Goal: Complete application form: Complete application form

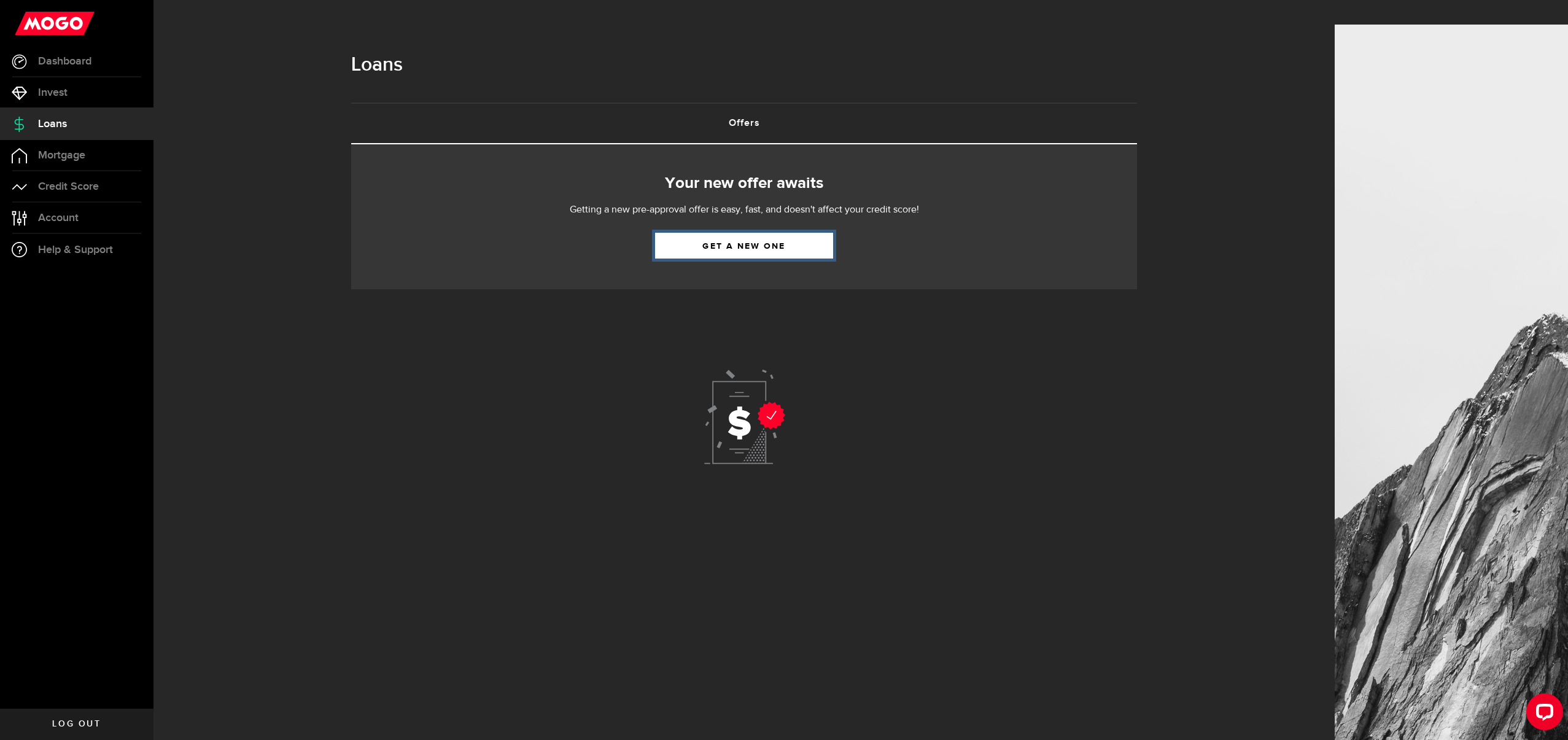
click at [702, 232] on link "Get a new one" at bounding box center [744, 245] width 178 height 26
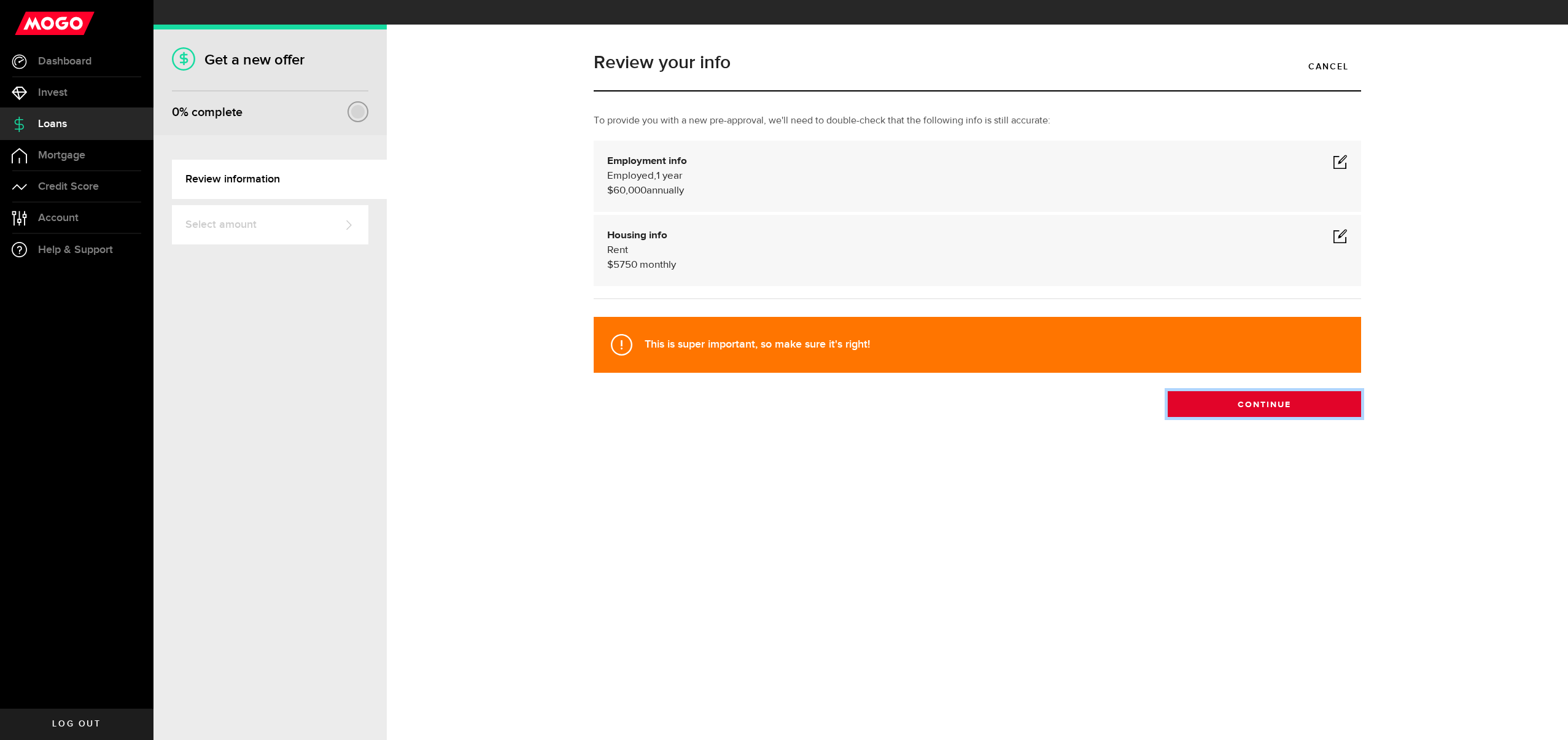
click at [1263, 391] on button "Continue" at bounding box center [1264, 404] width 193 height 26
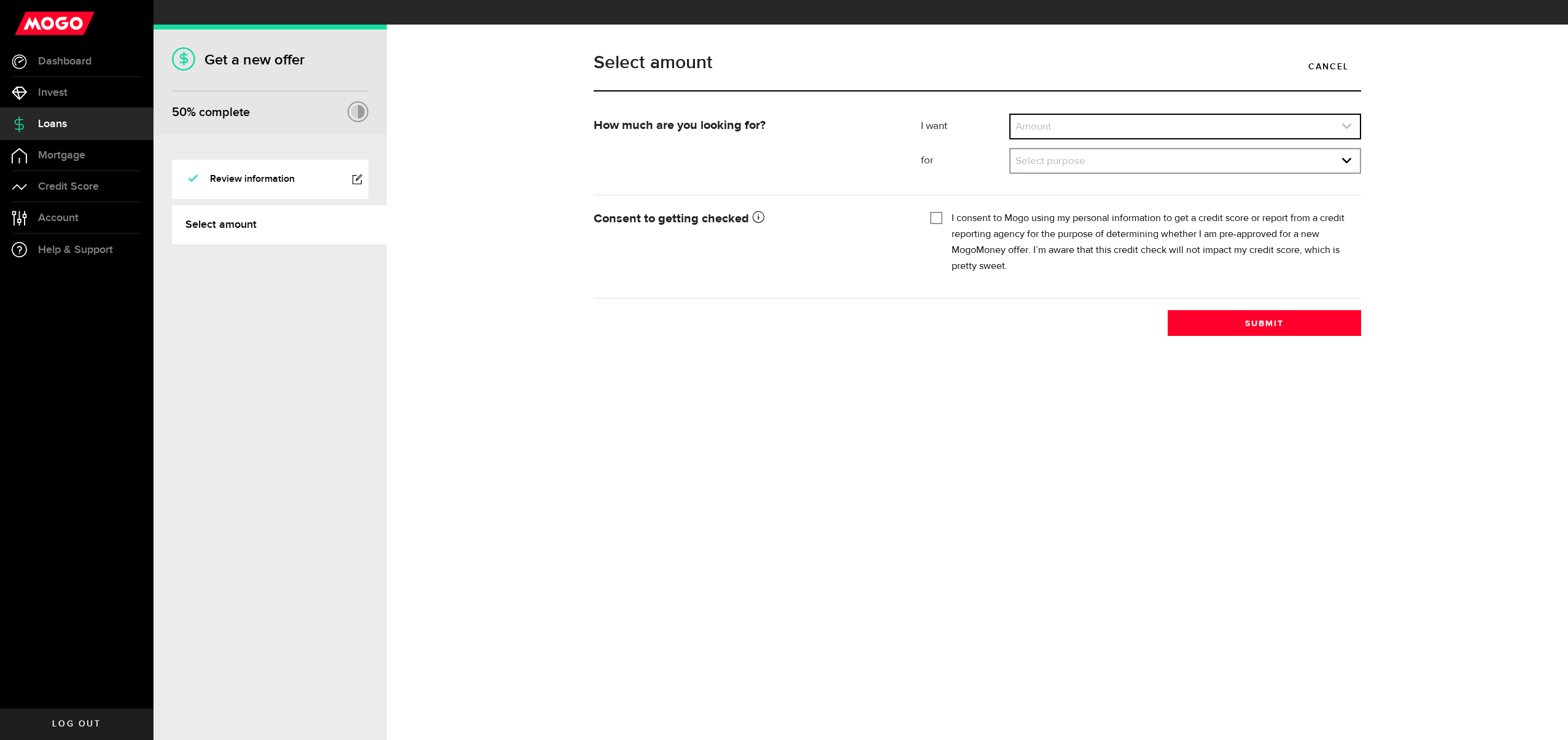
click at [1080, 115] on link "expand select" at bounding box center [1186, 126] width 349 height 23
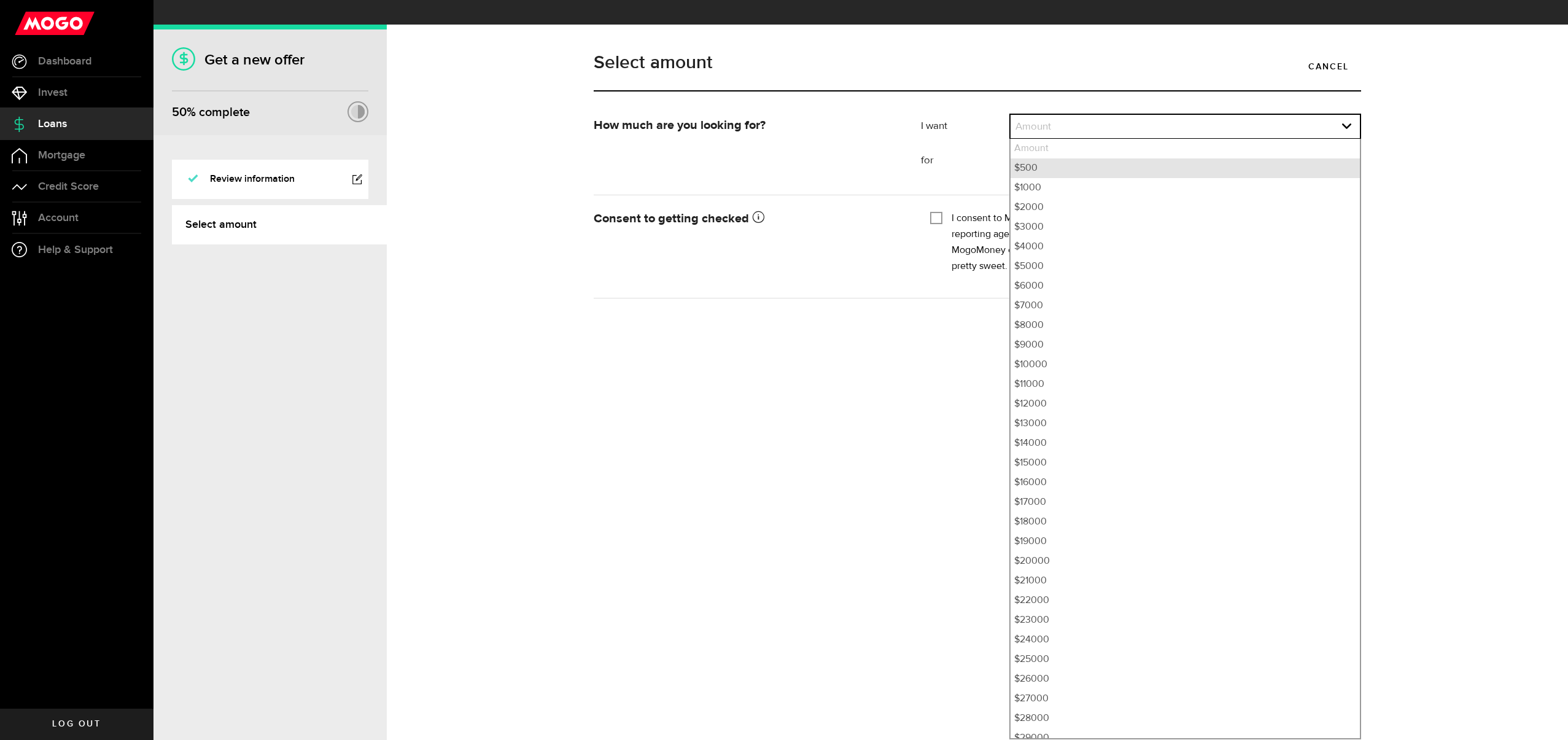
drag, startPoint x: 1074, startPoint y: 132, endPoint x: 1071, endPoint y: 141, distance: 9.5
click at [1071, 141] on ul "Amount $500 $1000 $2000 $3000 $4000 $5000 $6000 $7000 $8000 $9000 $10000 $11000…" at bounding box center [1185, 438] width 352 height 601
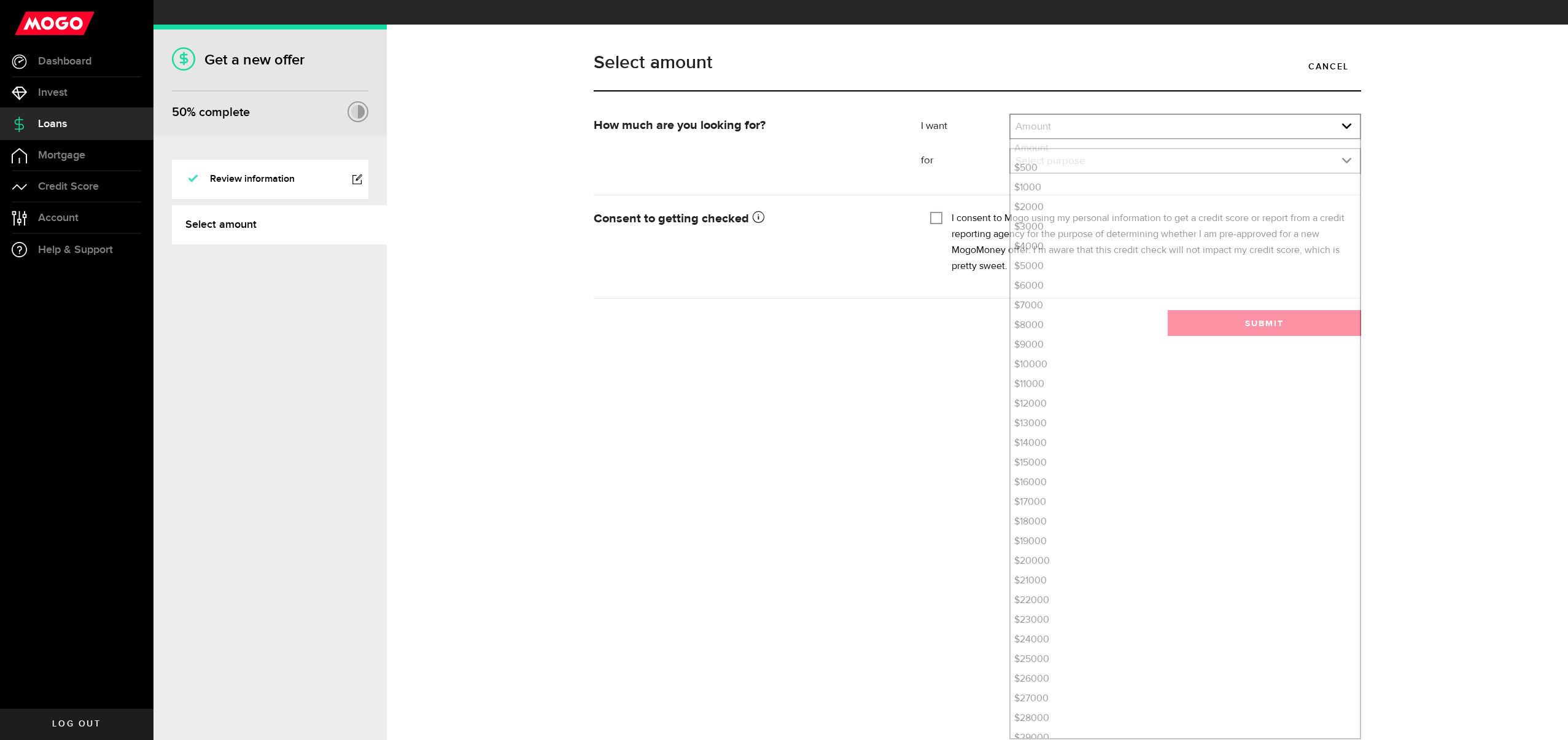
scroll to position [2, 0]
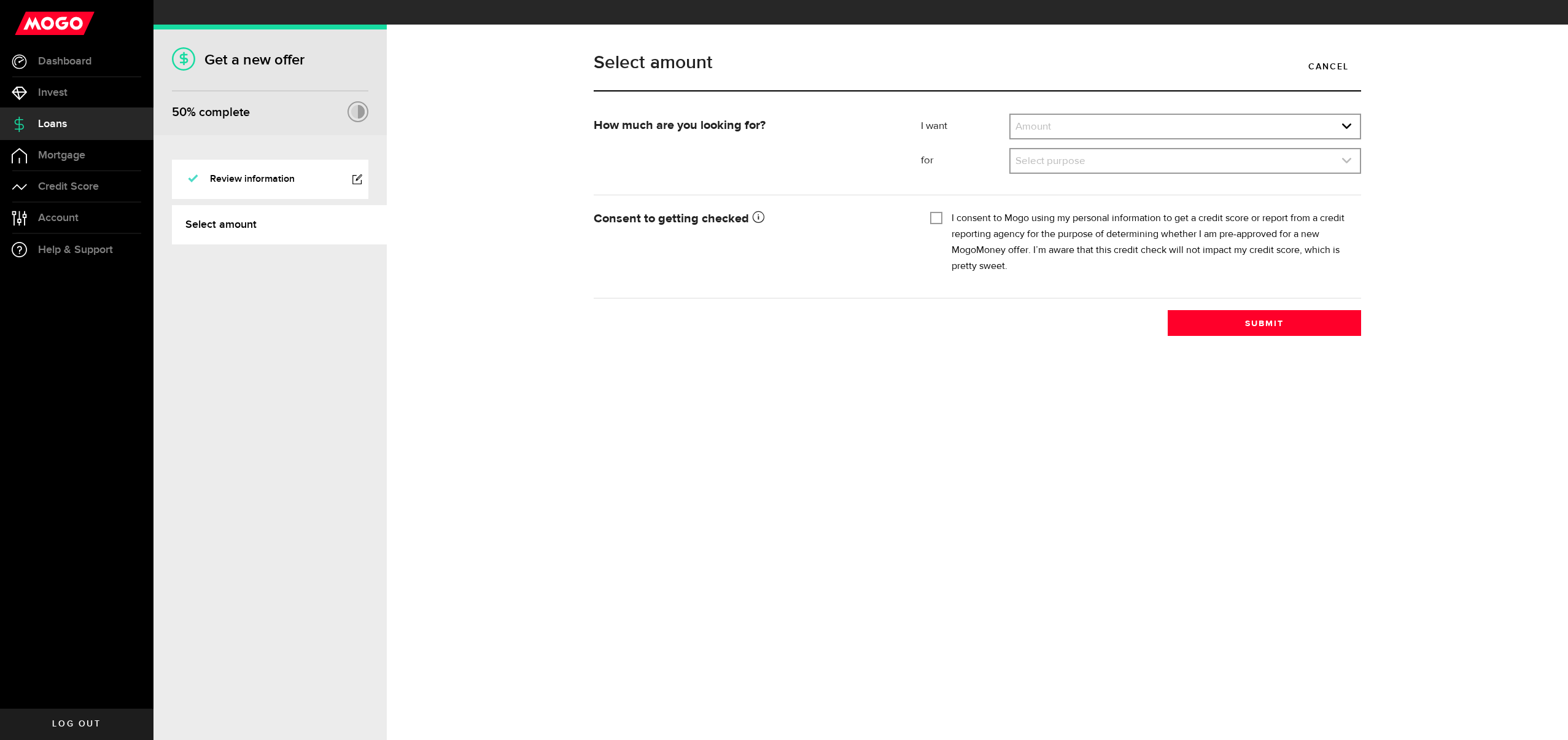
click at [1071, 149] on link "expand select" at bounding box center [1186, 161] width 349 height 23
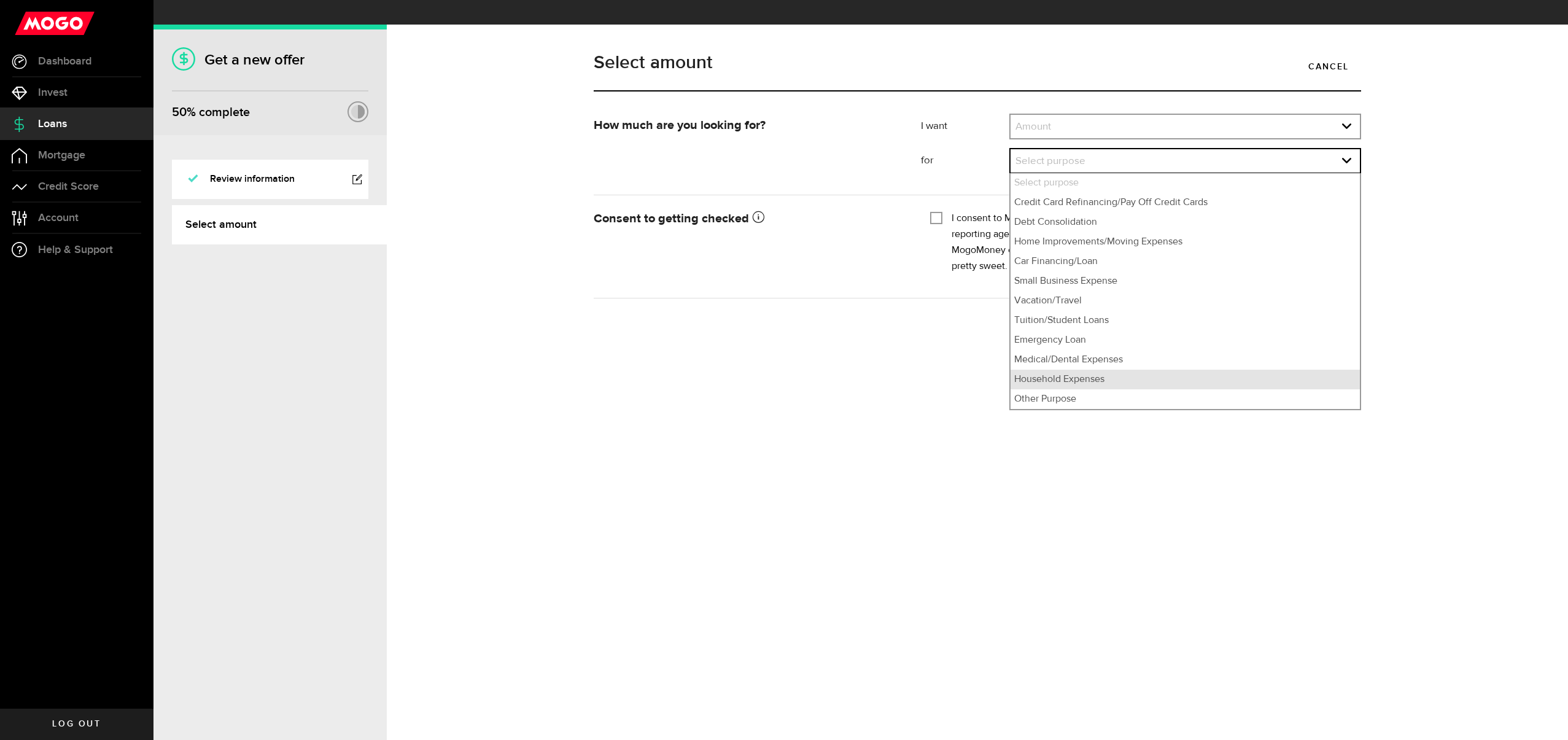
click at [1101, 369] on li "Household Expenses" at bounding box center [1186, 379] width 349 height 20
select select "Household Expenses"
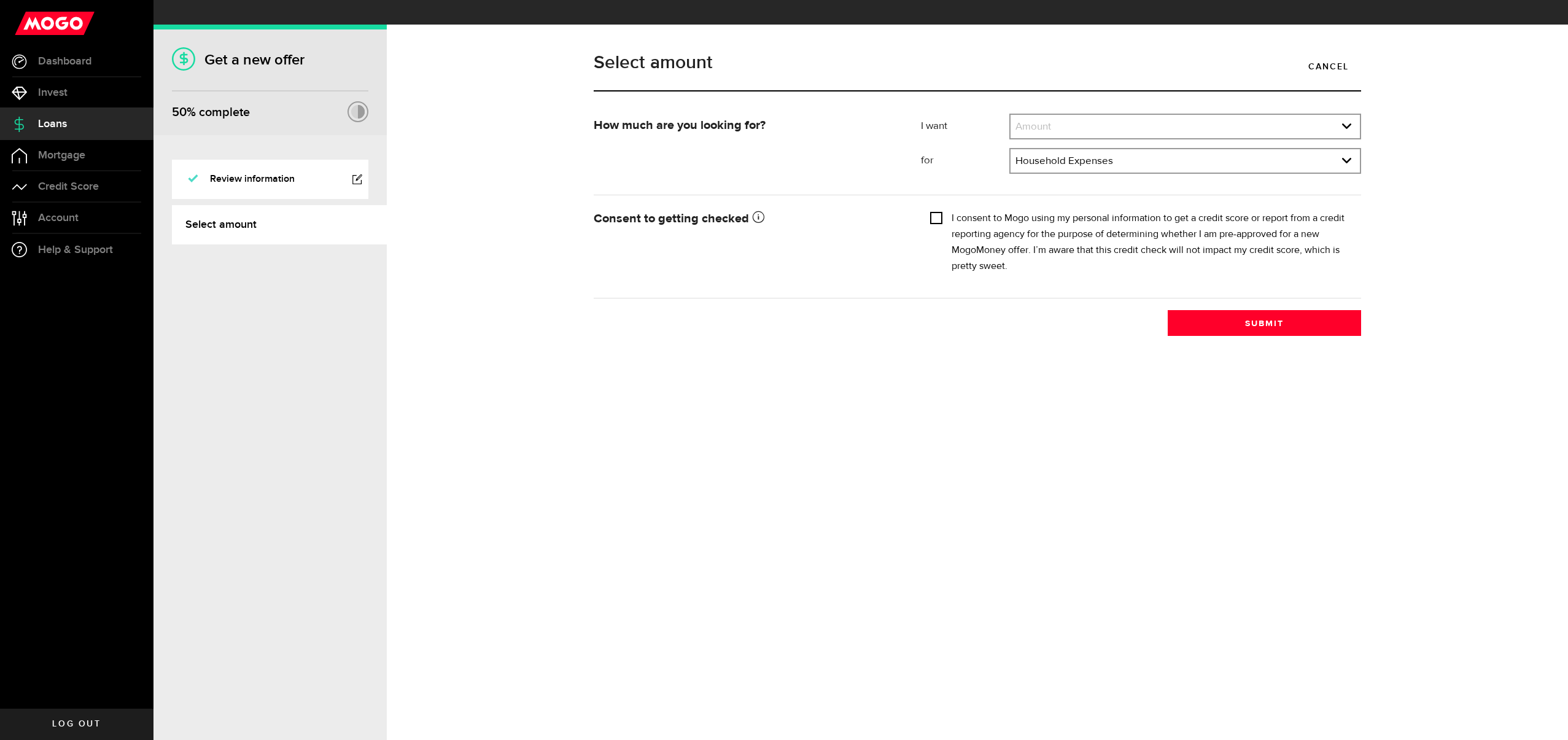
click at [935, 211] on input "I consent to Mogo using my personal information to get a credit score or report…" at bounding box center [936, 217] width 12 height 12
checkbox input "true"
drag, startPoint x: 1216, startPoint y: 298, endPoint x: 1022, endPoint y: 93, distance: 282.2
click at [1026, 114] on form "How much are you looking for? I want Amount How much credit would you like? Amo…" at bounding box center [978, 206] width 768 height 185
drag, startPoint x: 1023, startPoint y: 88, endPoint x: 1036, endPoint y: 95, distance: 14.8
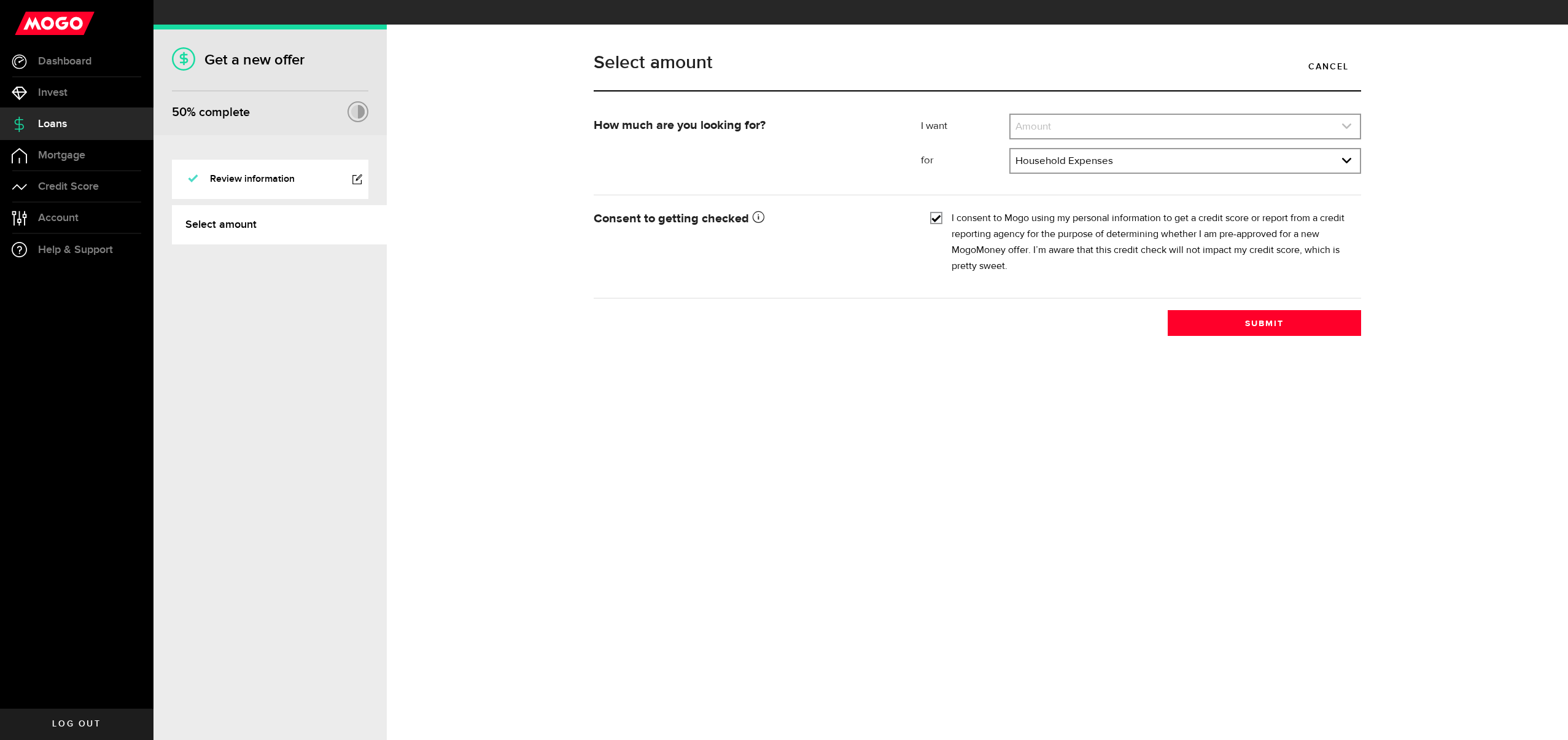
click at [1023, 88] on div "Select amount Cancel" at bounding box center [978, 77] width 786 height 72
click at [1072, 115] on link "expand select" at bounding box center [1186, 126] width 349 height 23
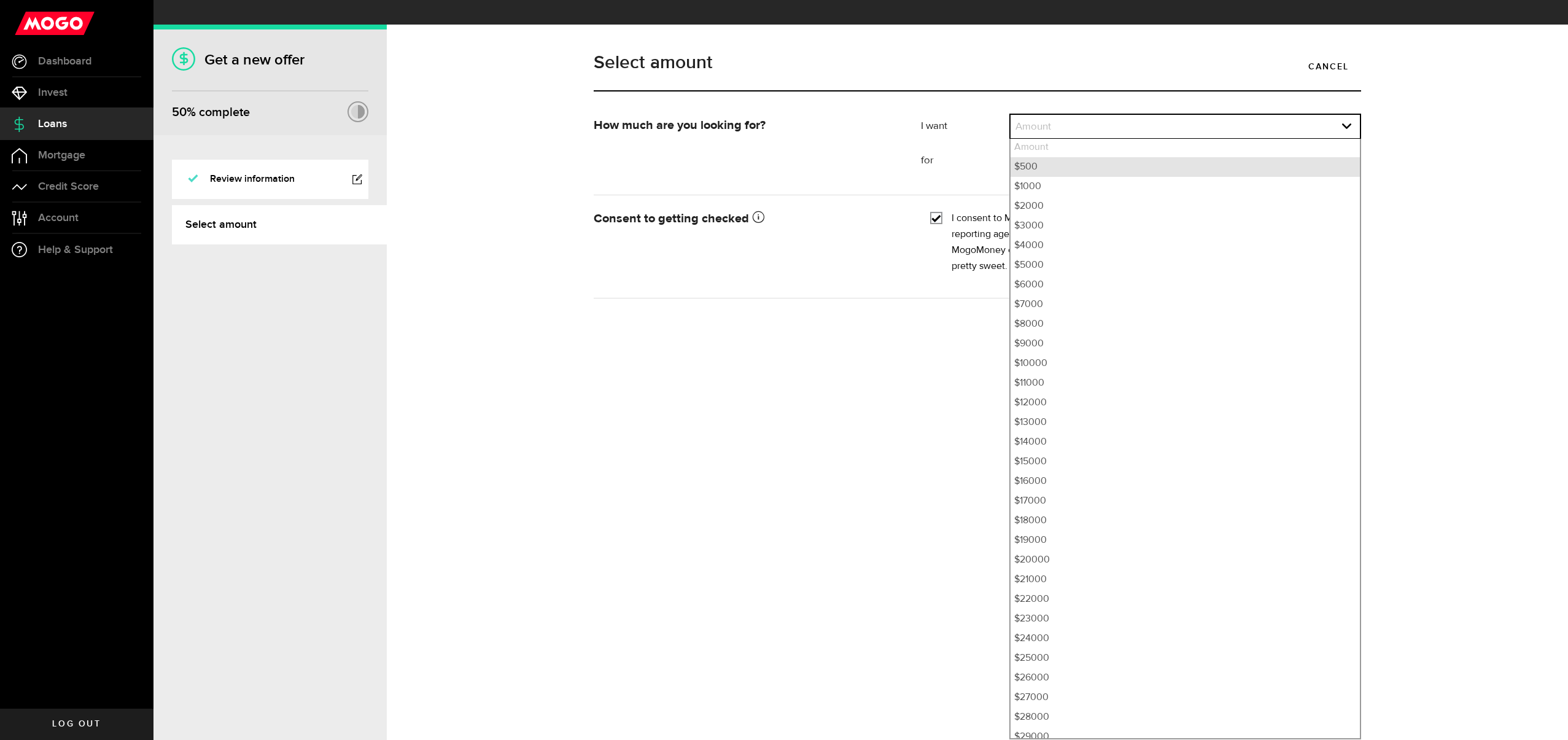
click at [1026, 157] on li "$500" at bounding box center [1186, 167] width 349 height 20
select select "500"
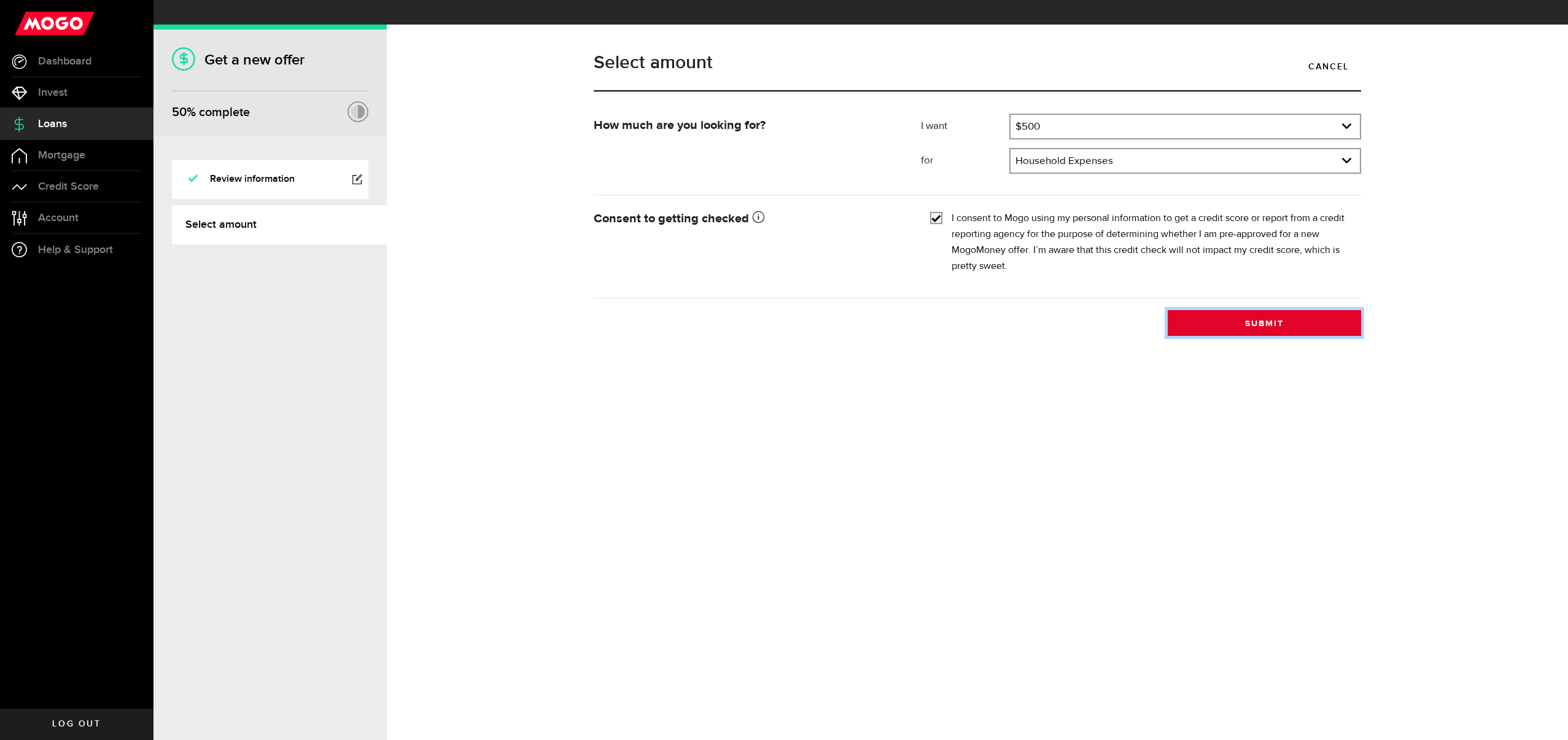
click at [1198, 310] on button "Submit" at bounding box center [1264, 323] width 193 height 26
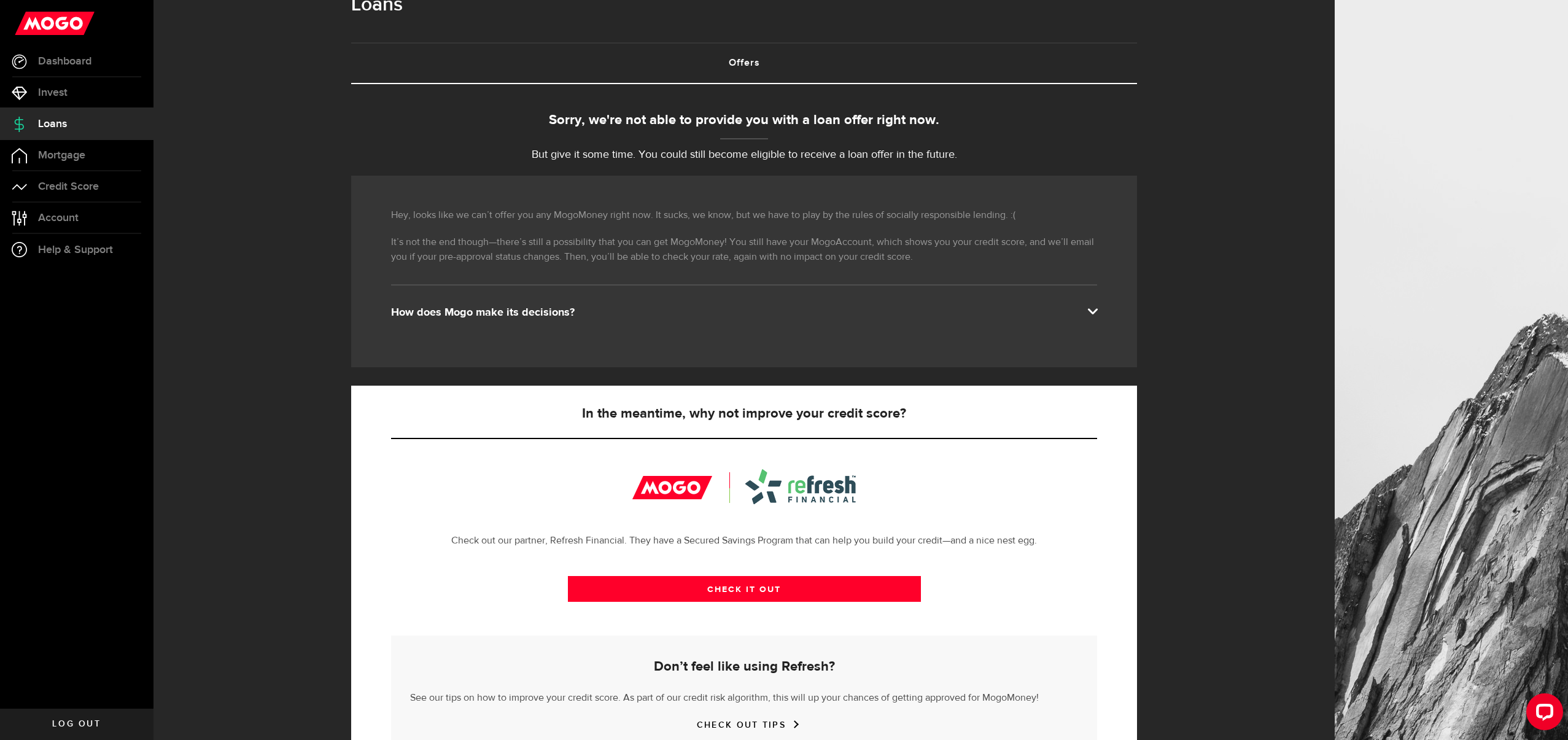
scroll to position [70, 0]
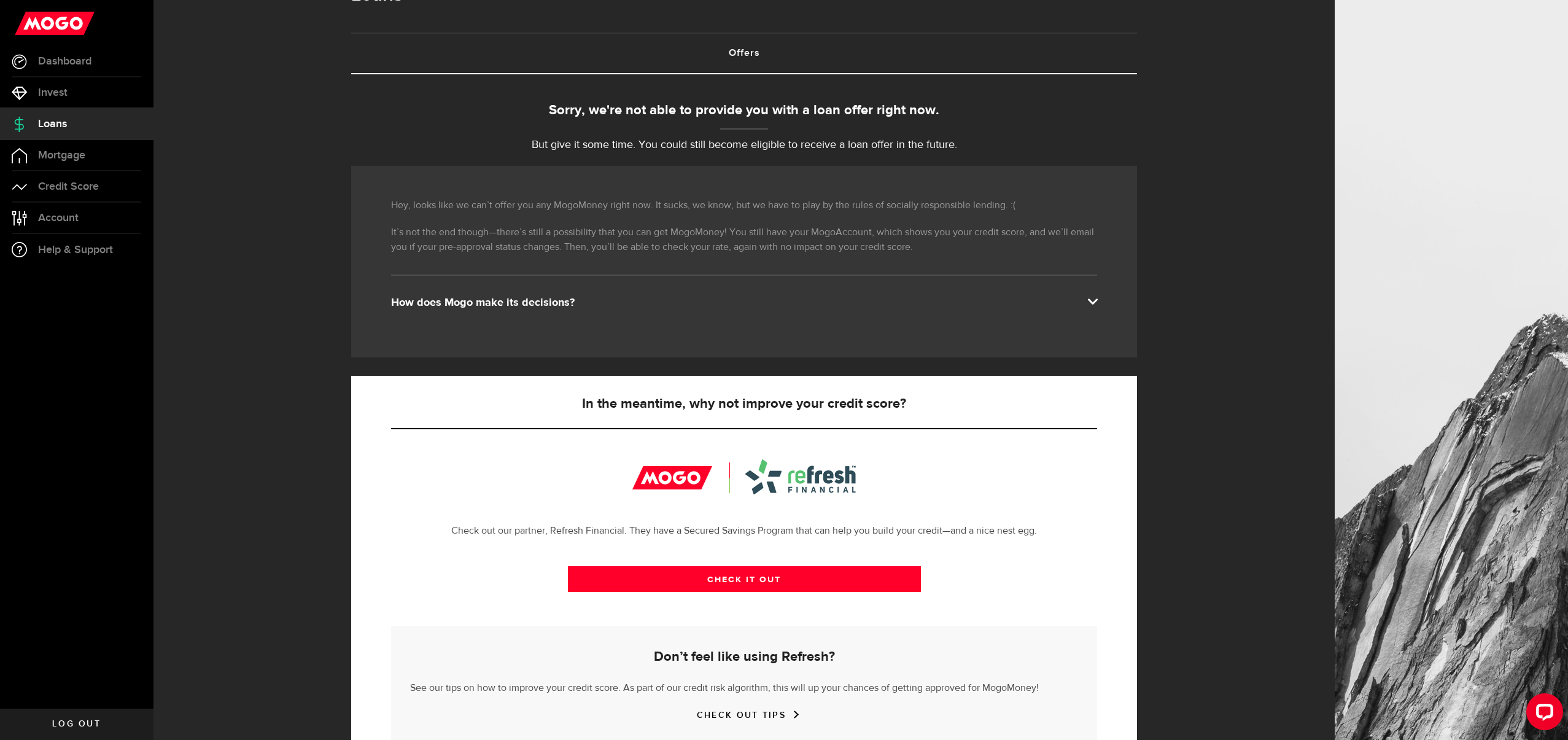
click at [64, 715] on link "Log out" at bounding box center [77, 724] width 154 height 31
